Goal: Transaction & Acquisition: Obtain resource

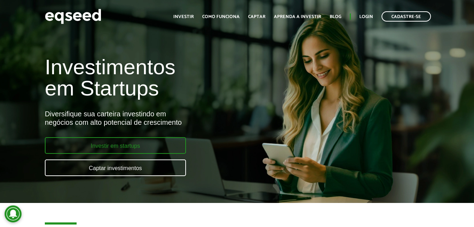
click at [105, 144] on link "Investir em startups" at bounding box center [115, 145] width 141 height 17
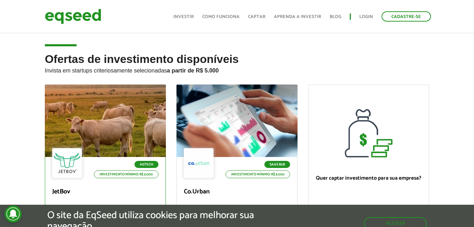
scroll to position [108, 0]
